Goal: Communication & Community: Share content

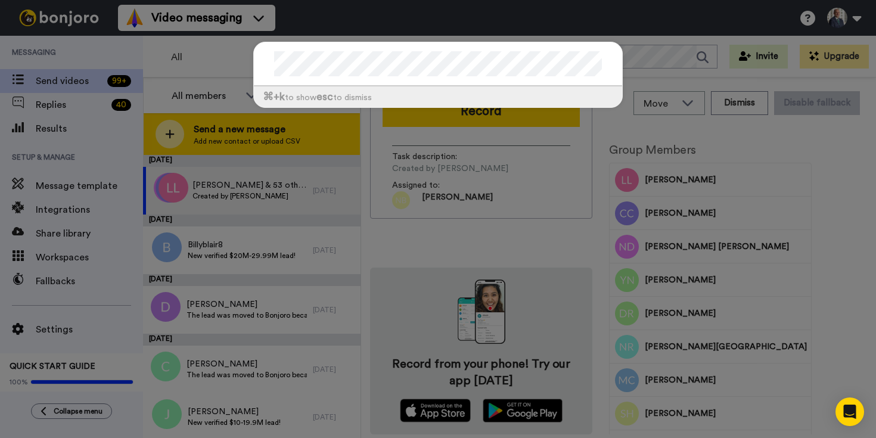
click at [198, 138] on div "⌘ +k to show esc to dismiss" at bounding box center [438, 219] width 876 height 438
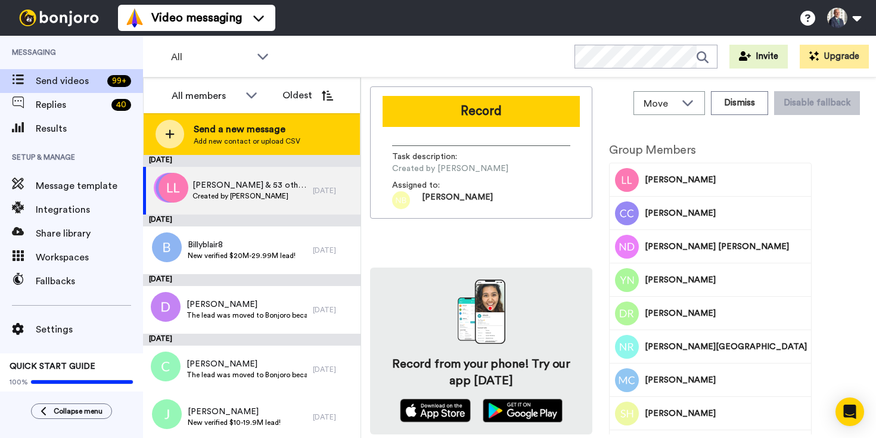
click at [213, 133] on span "Send a new message" at bounding box center [247, 129] width 107 height 14
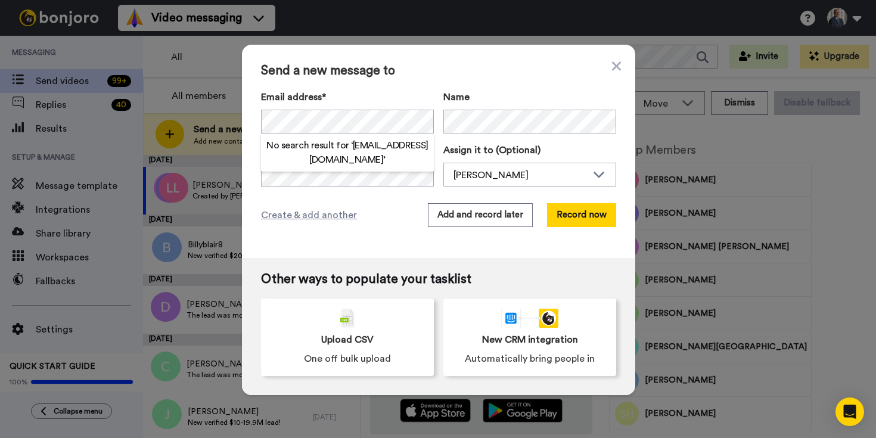
click at [381, 152] on h2 "No search result for ‘ [EMAIL_ADDRESS][DOMAIN_NAME] ’" at bounding box center [347, 152] width 173 height 29
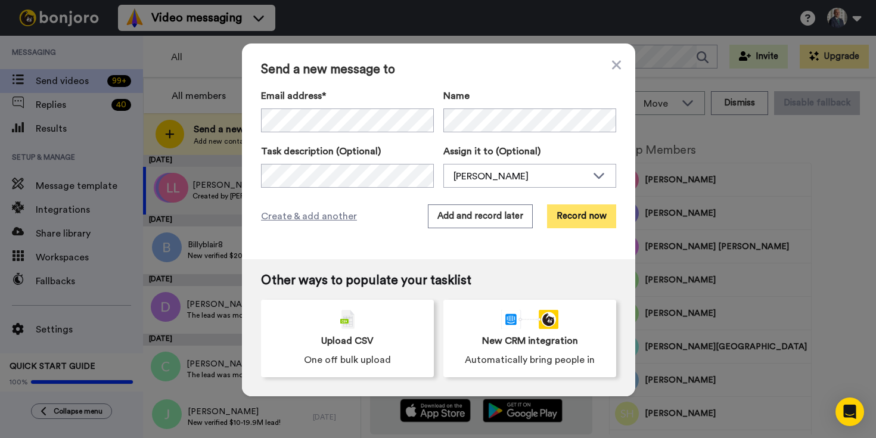
click at [588, 219] on button "Record now" at bounding box center [581, 216] width 69 height 24
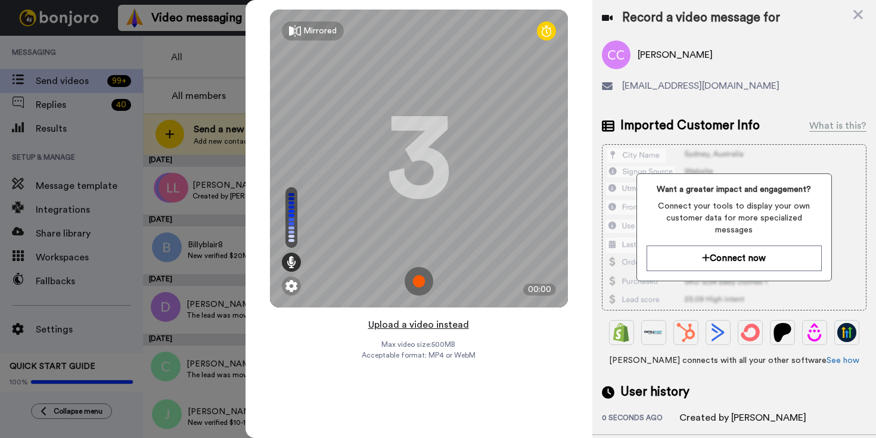
click at [425, 324] on button "Upload a video instead" at bounding box center [419, 324] width 108 height 15
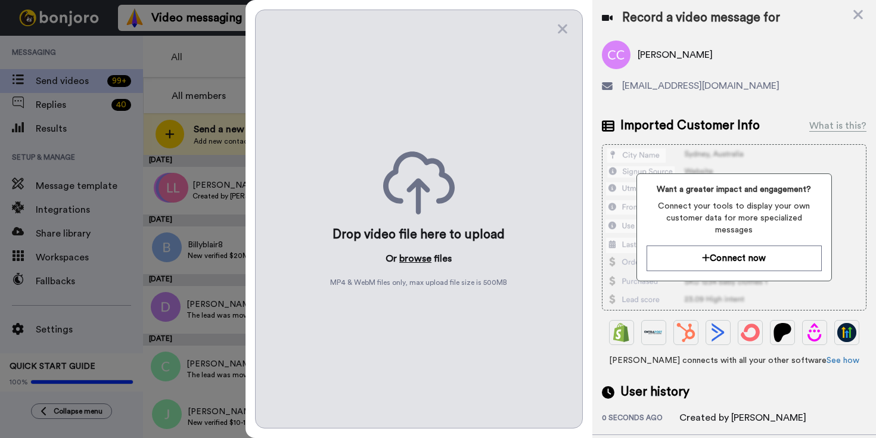
click at [423, 258] on button "browse" at bounding box center [415, 258] width 32 height 14
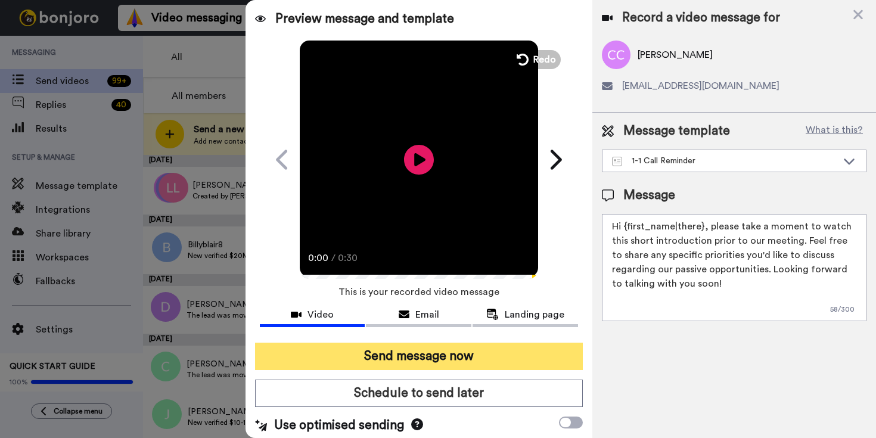
drag, startPoint x: 442, startPoint y: 358, endPoint x: 455, endPoint y: 362, distance: 13.6
click at [442, 358] on button "Send message now" at bounding box center [419, 356] width 328 height 27
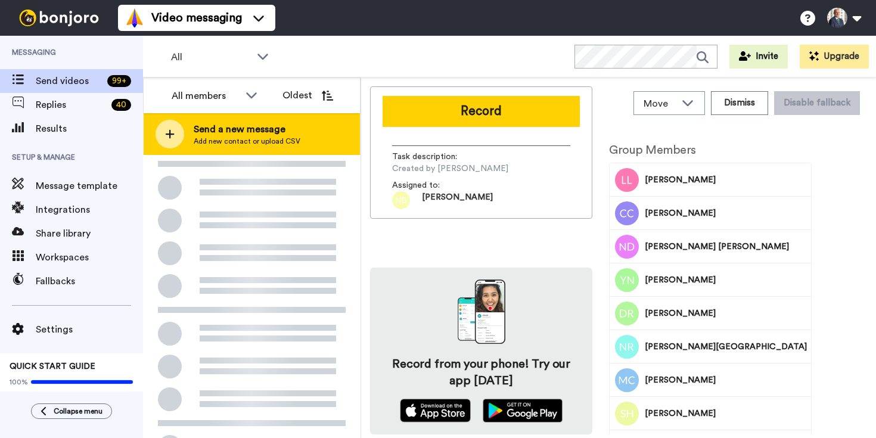
click at [219, 133] on span "Send a new message" at bounding box center [247, 129] width 107 height 14
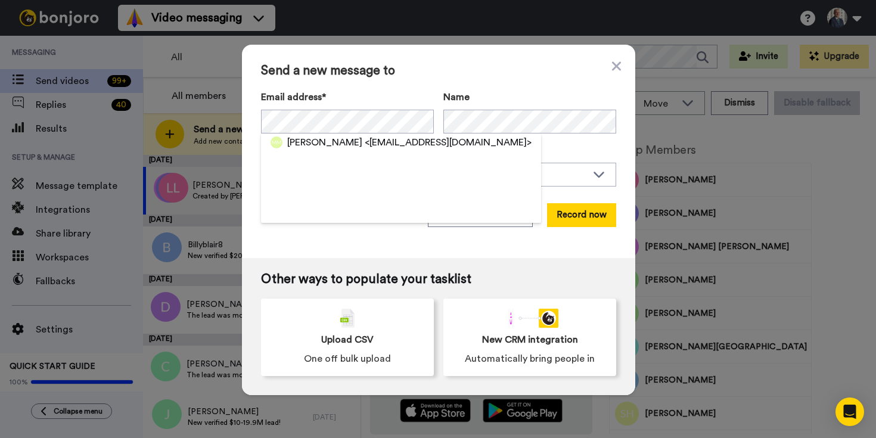
click at [392, 147] on span "<maininie@gmail.com>" at bounding box center [448, 142] width 167 height 14
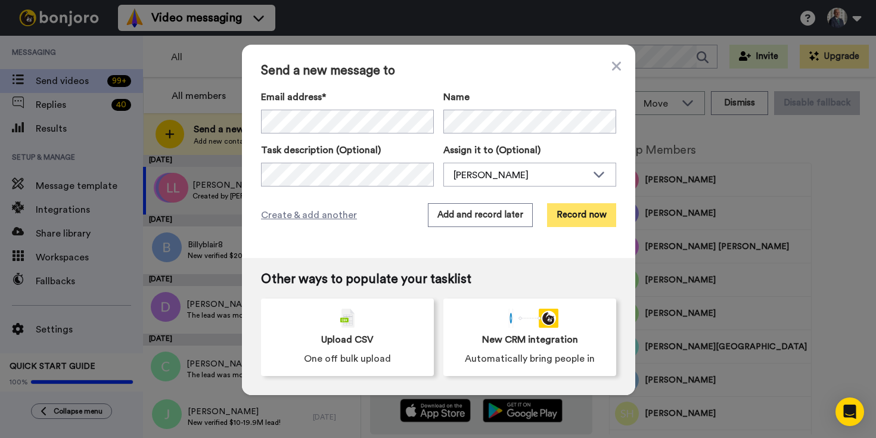
click at [576, 219] on button "Record now" at bounding box center [581, 215] width 69 height 24
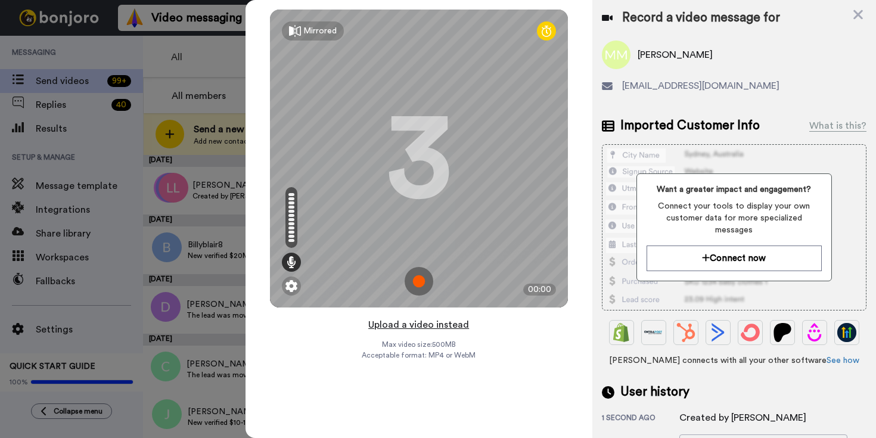
click at [434, 324] on button "Upload a video instead" at bounding box center [419, 324] width 108 height 15
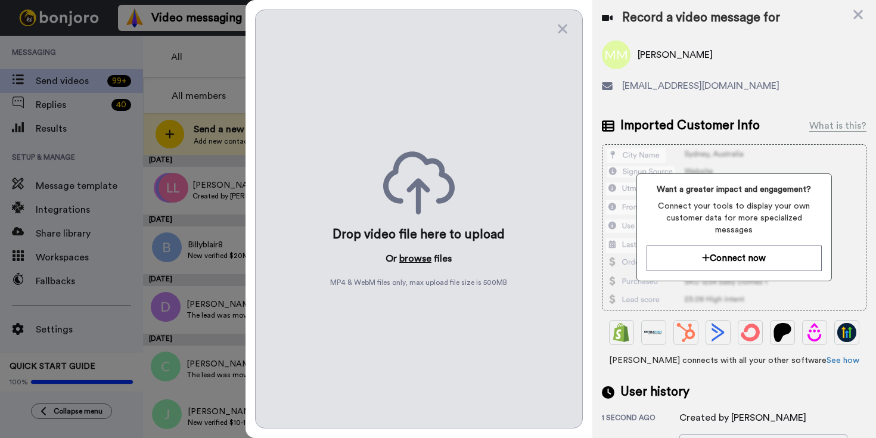
click at [419, 256] on button "browse" at bounding box center [415, 258] width 32 height 14
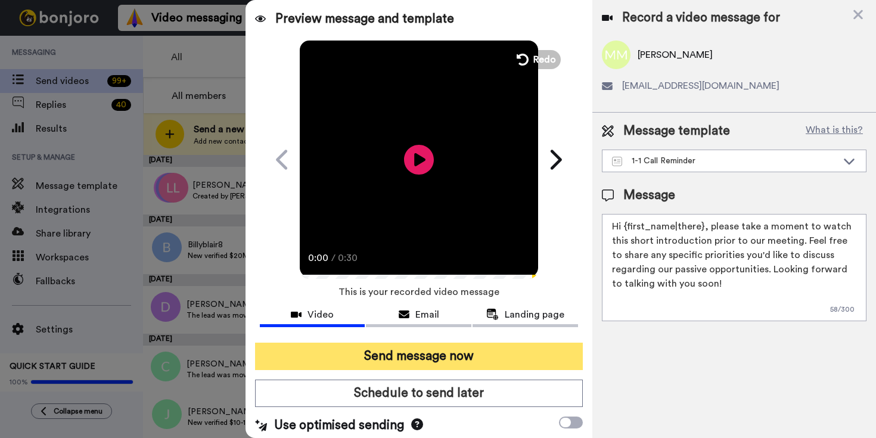
click at [486, 355] on button "Send message now" at bounding box center [419, 356] width 328 height 27
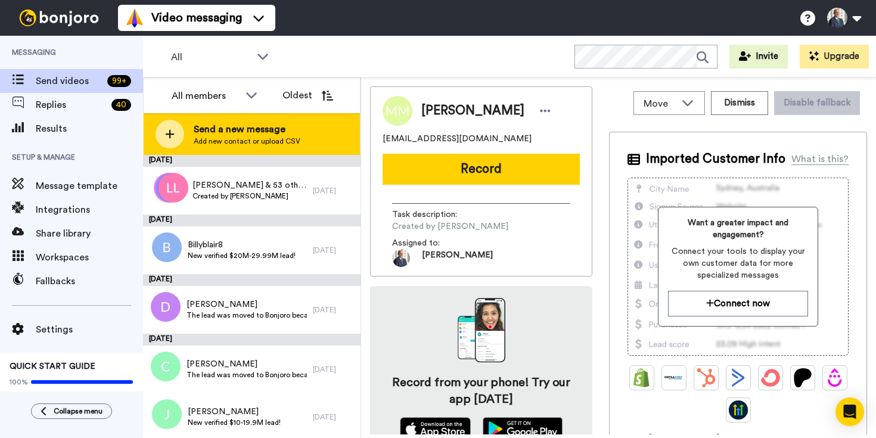
click at [226, 125] on span "Send a new message" at bounding box center [247, 129] width 107 height 14
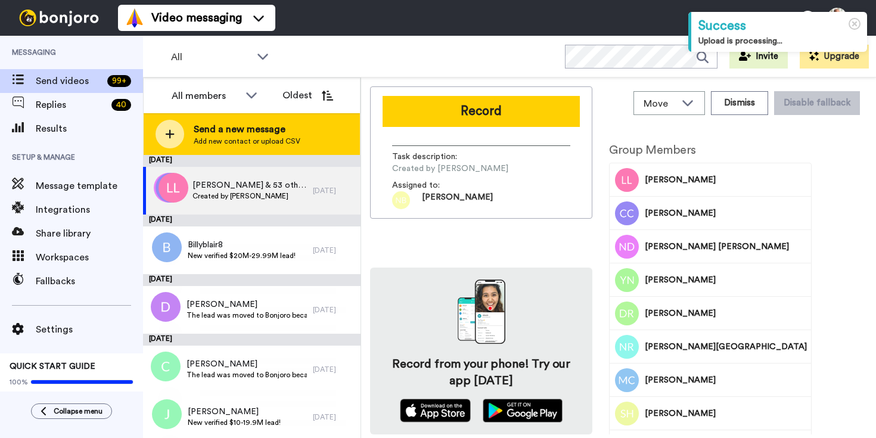
click at [253, 137] on span "Add new contact or upload CSV" at bounding box center [247, 141] width 107 height 10
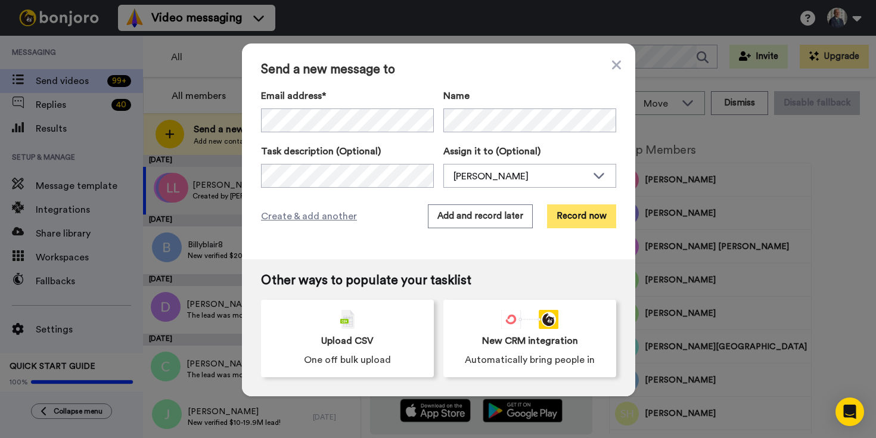
click at [586, 218] on button "Record now" at bounding box center [581, 216] width 69 height 24
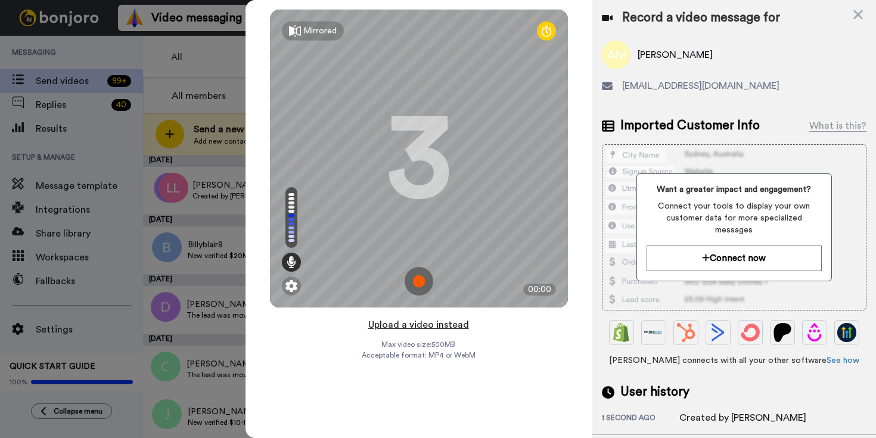
click at [441, 328] on button "Upload a video instead" at bounding box center [419, 324] width 108 height 15
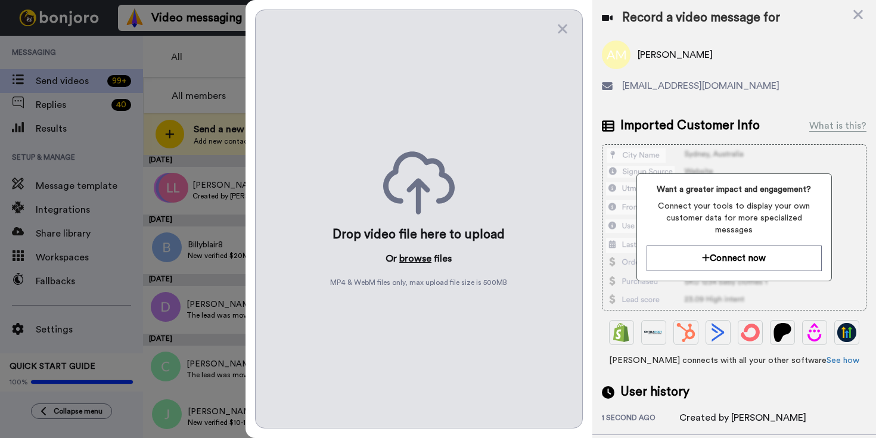
click at [424, 260] on button "browse" at bounding box center [415, 258] width 32 height 14
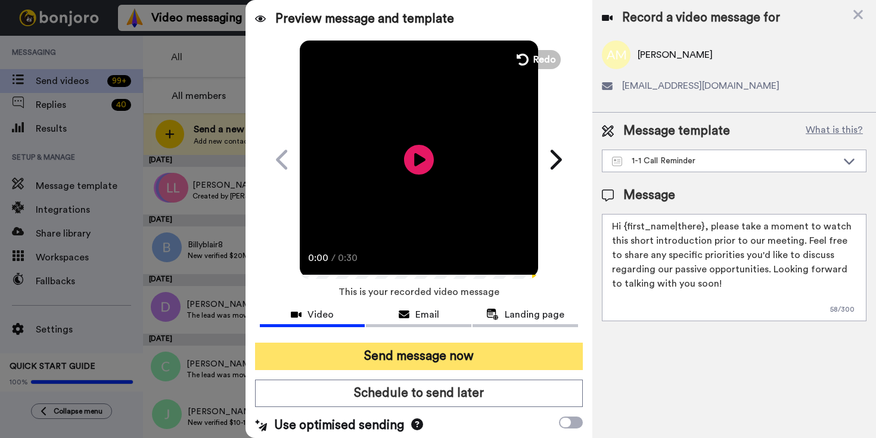
click at [458, 354] on button "Send message now" at bounding box center [419, 356] width 328 height 27
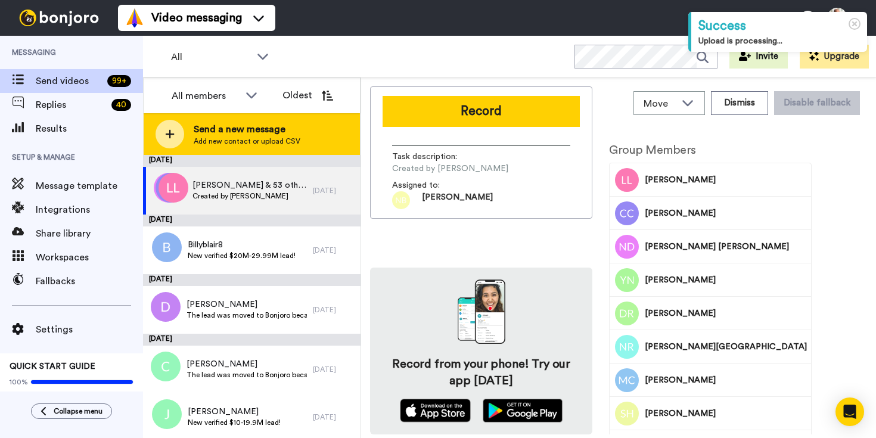
click at [204, 129] on span "Send a new message" at bounding box center [247, 129] width 107 height 14
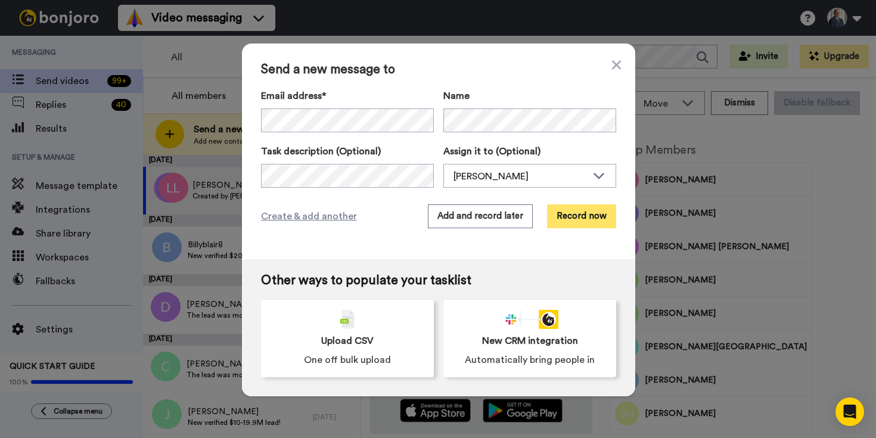
click at [560, 216] on button "Record now" at bounding box center [581, 216] width 69 height 24
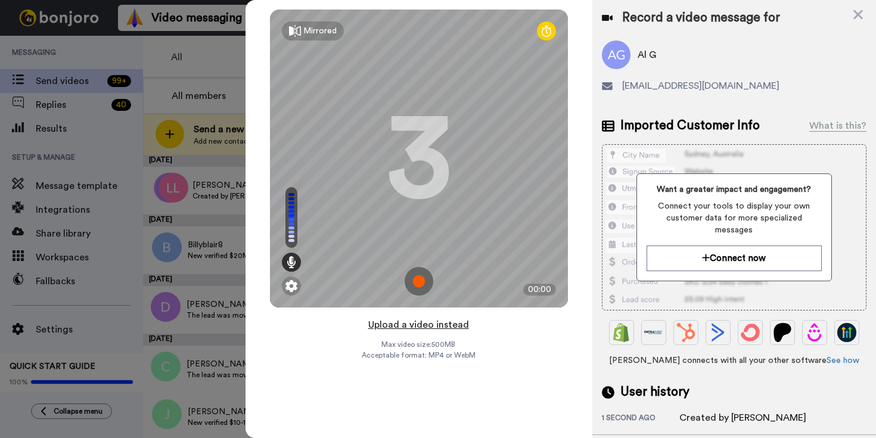
click at [414, 325] on button "Upload a video instead" at bounding box center [419, 324] width 108 height 15
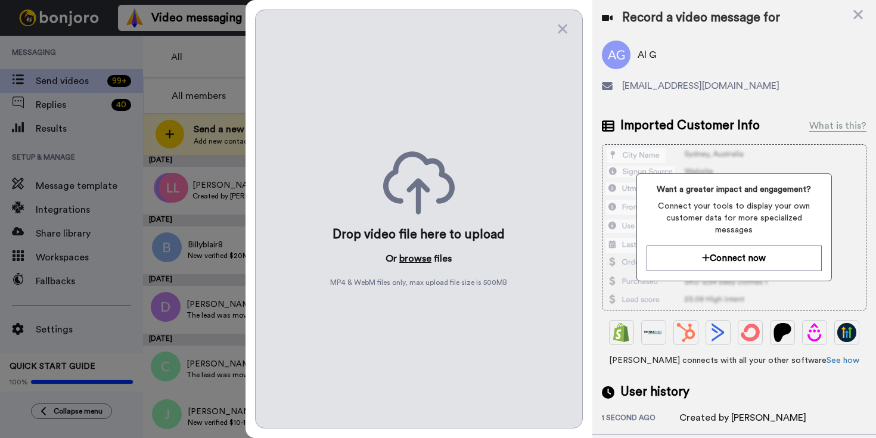
click at [412, 258] on button "browse" at bounding box center [415, 258] width 32 height 14
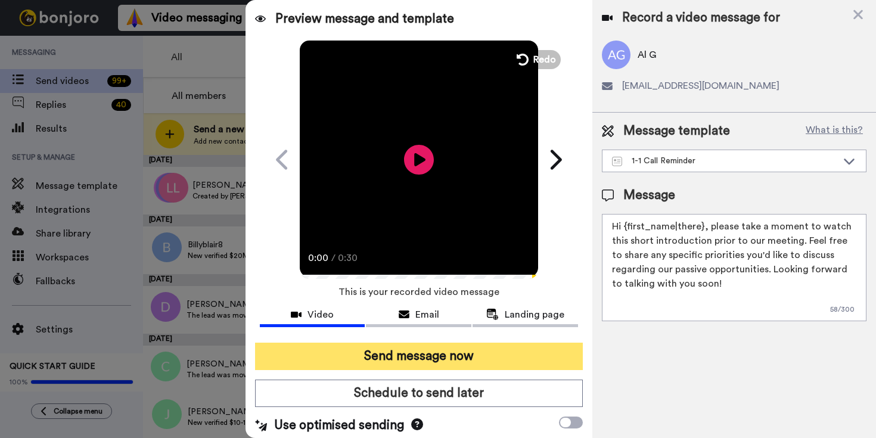
click at [444, 356] on button "Send message now" at bounding box center [419, 356] width 328 height 27
